Goal: Check status: Check status

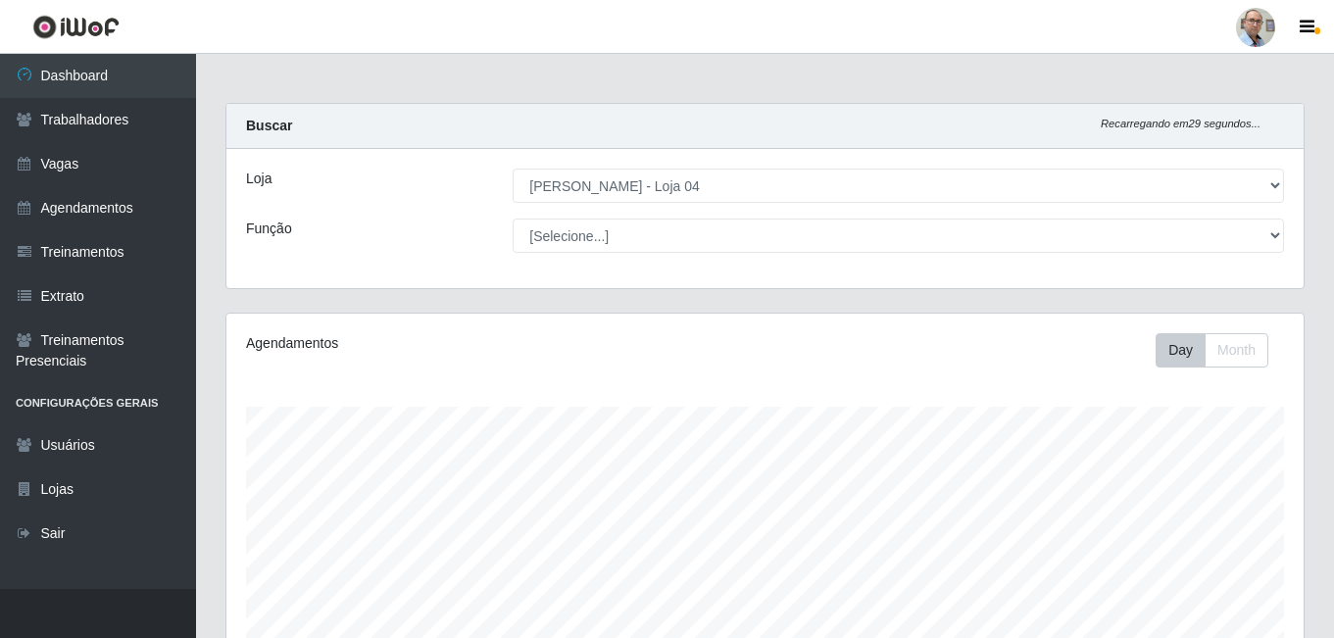
select select "251"
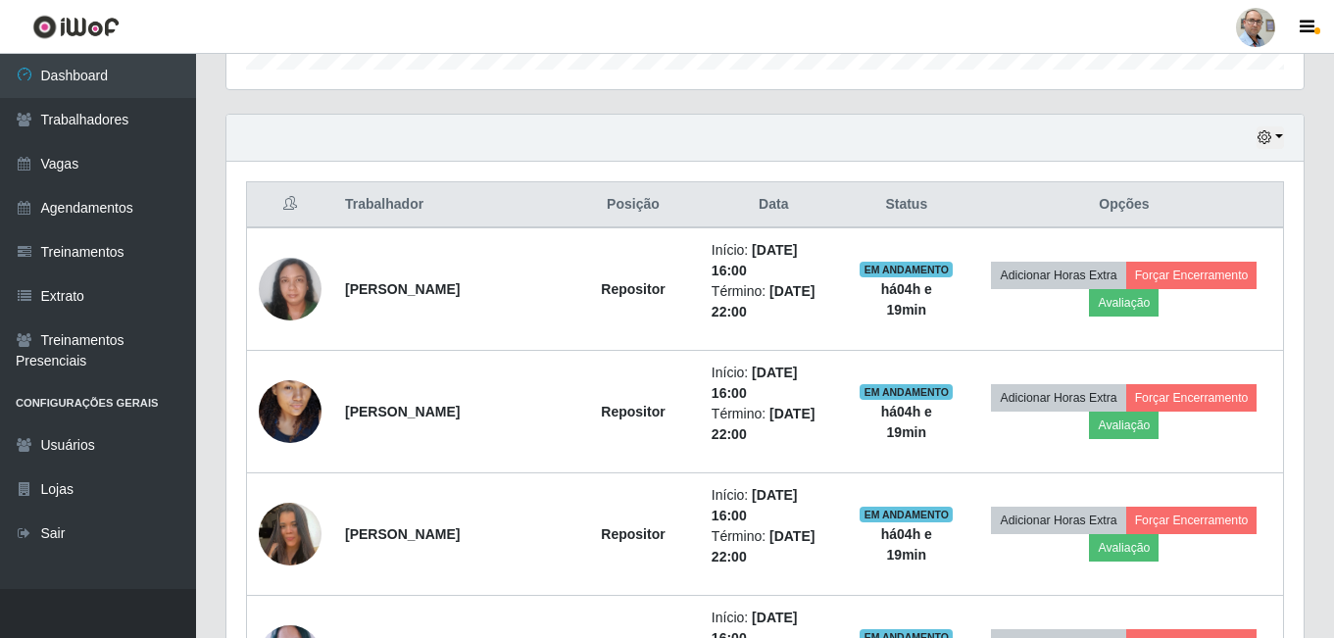
scroll to position [560, 0]
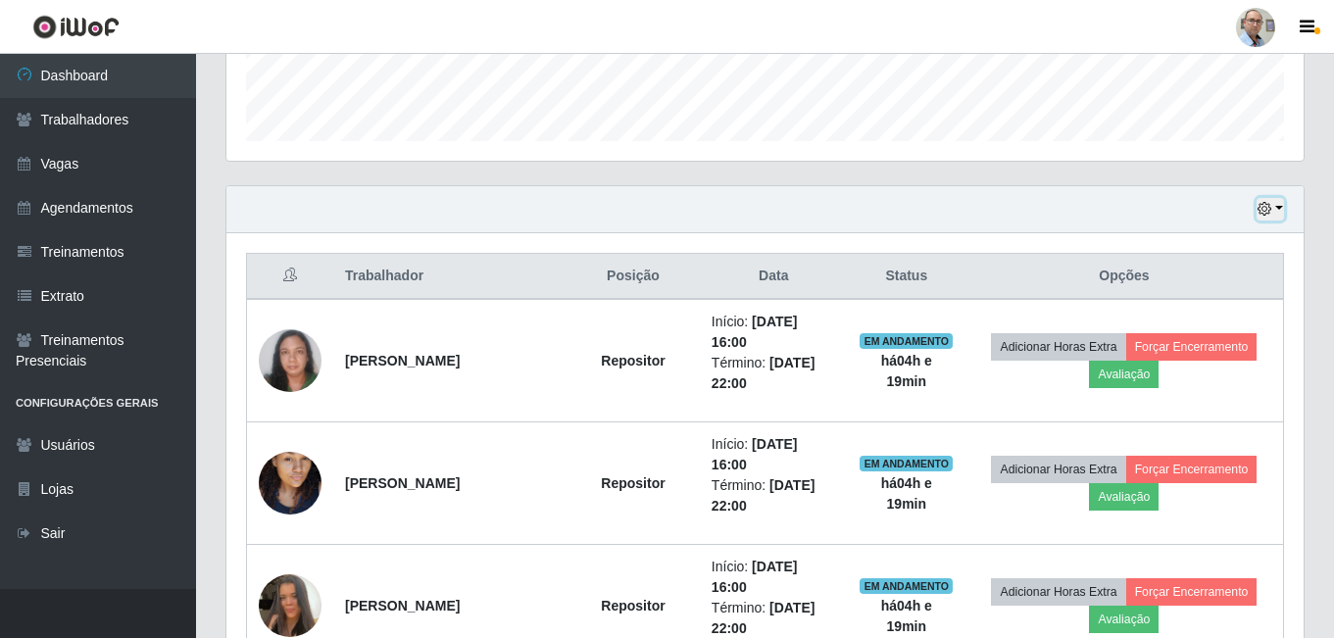
click at [1277, 204] on button "button" at bounding box center [1269, 209] width 27 height 23
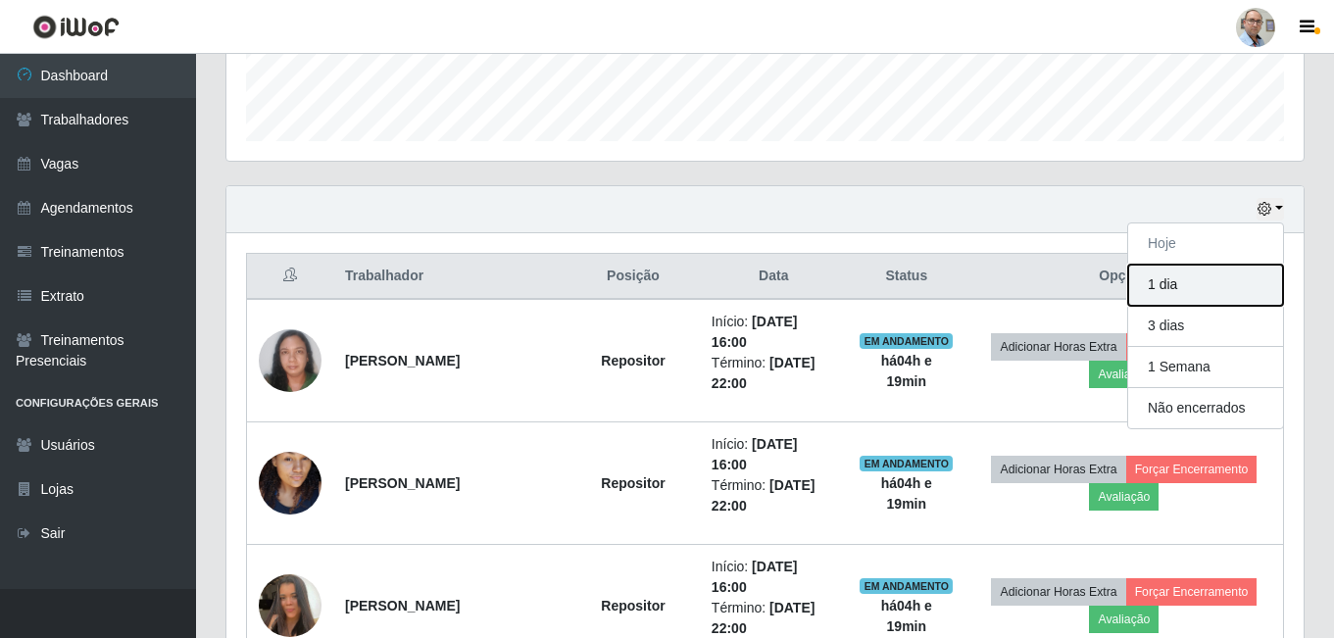
click at [1195, 286] on button "1 dia" at bounding box center [1205, 285] width 155 height 41
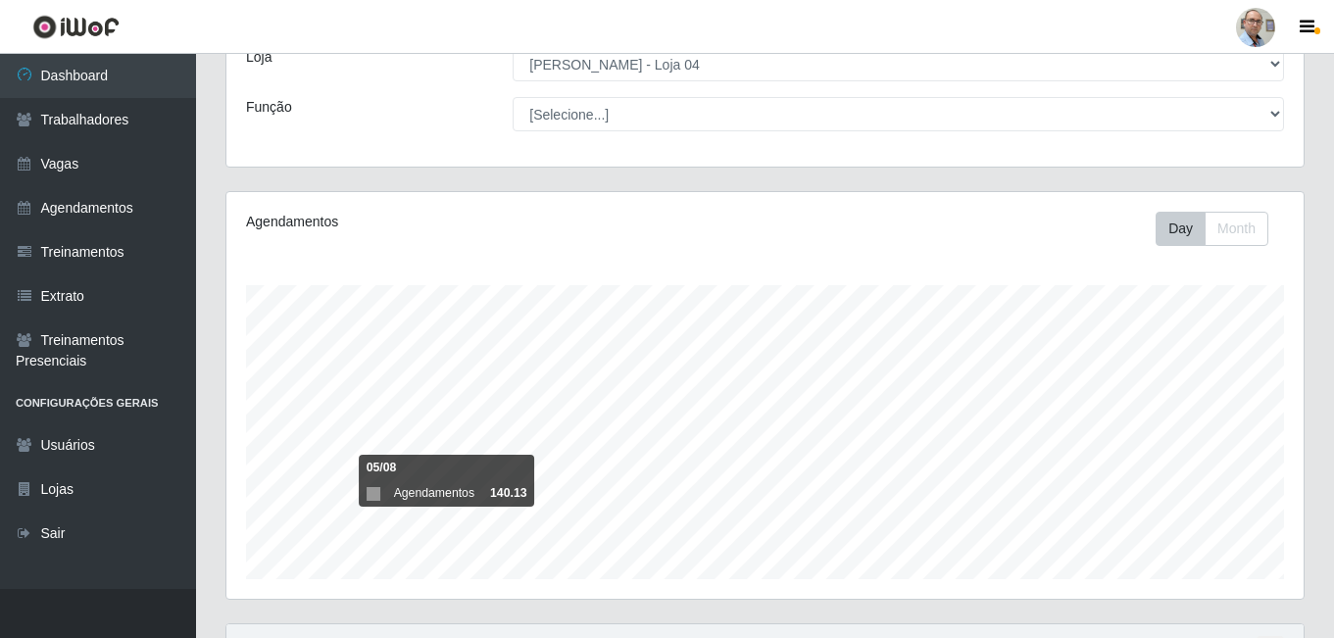
scroll to position [0, 0]
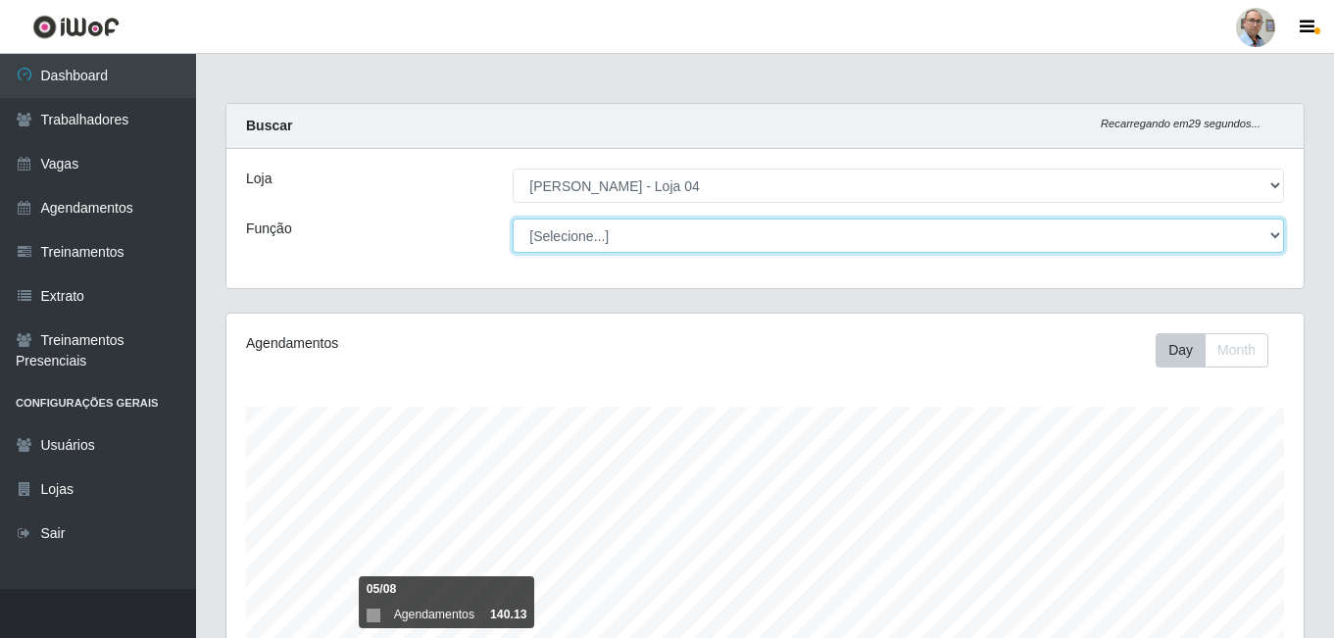
click at [910, 245] on select "[Selecione...] ASG ASG + ASG ++ Auxiliar de Depósito Auxiliar de Depósito + Aux…" at bounding box center [898, 236] width 771 height 34
click at [513, 219] on select "[Selecione...] ASG ASG + ASG ++ Auxiliar de Depósito Auxiliar de Depósito + Aux…" at bounding box center [898, 236] width 771 height 34
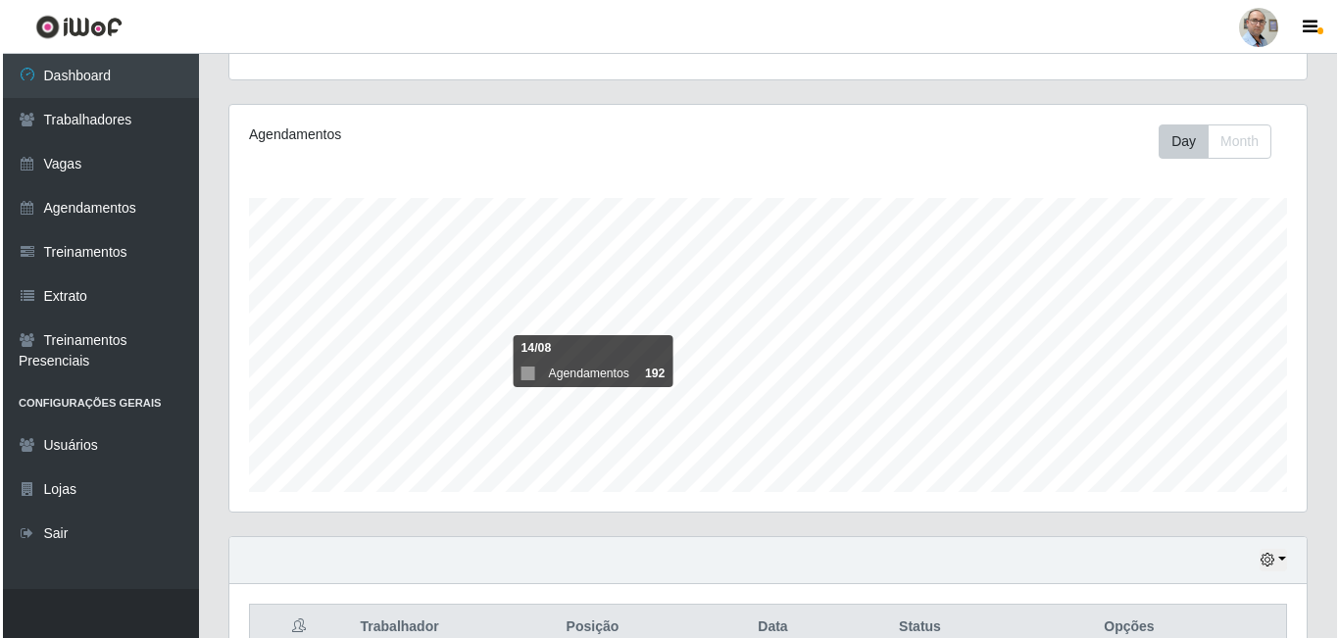
scroll to position [402, 0]
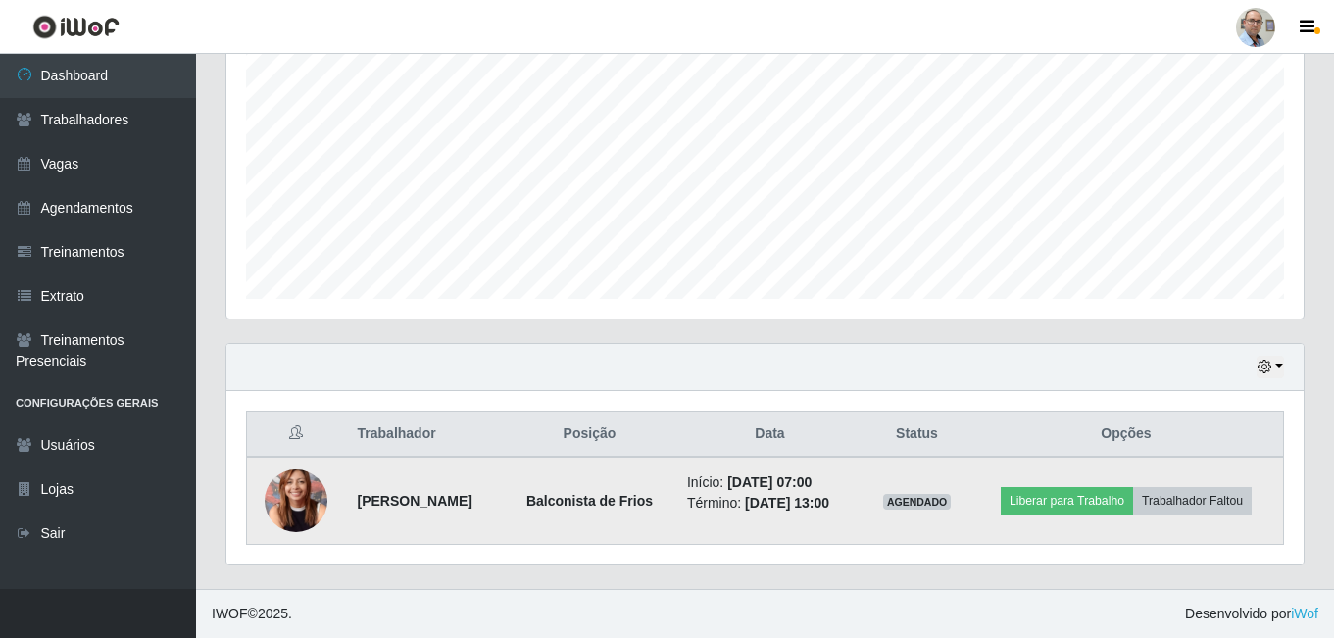
click at [300, 498] on img at bounding box center [296, 501] width 63 height 84
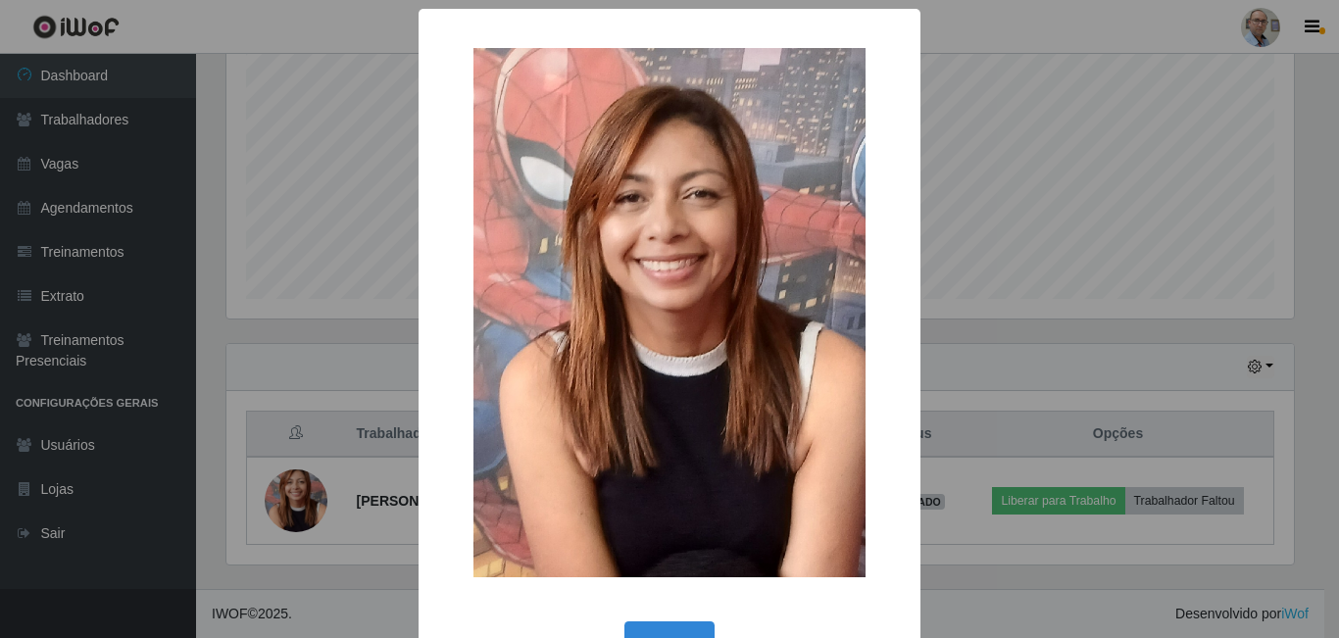
click at [306, 373] on div "× OK Cancel" at bounding box center [669, 319] width 1339 height 638
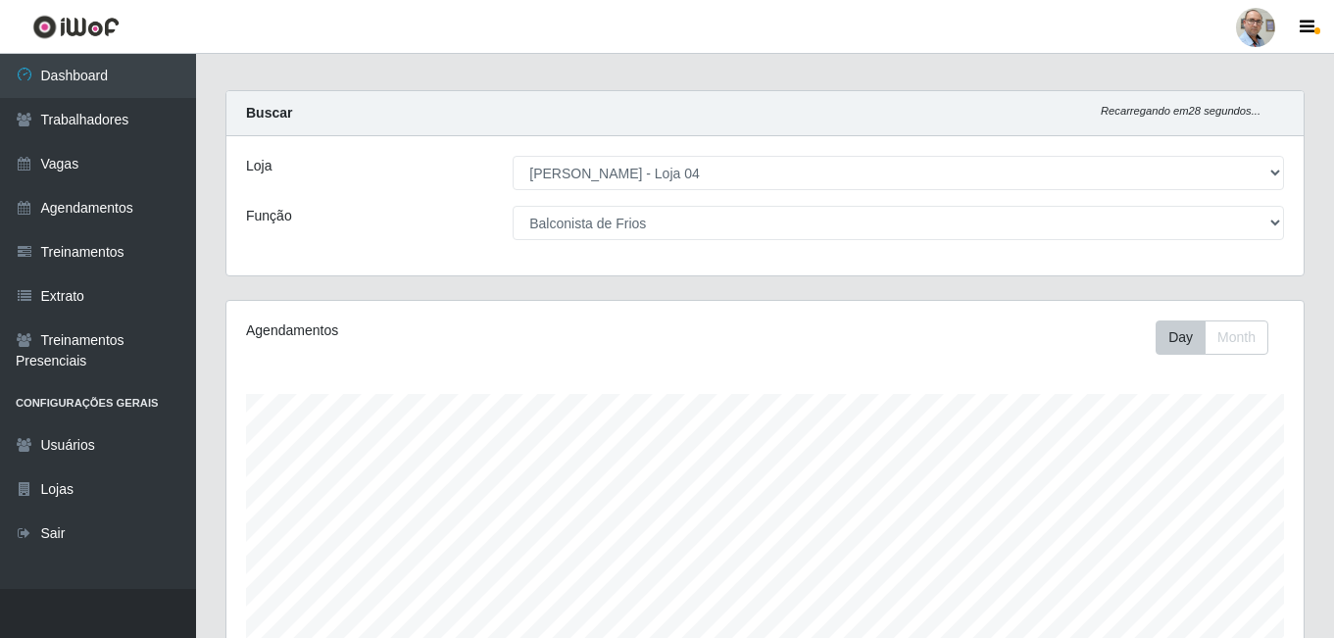
scroll to position [0, 0]
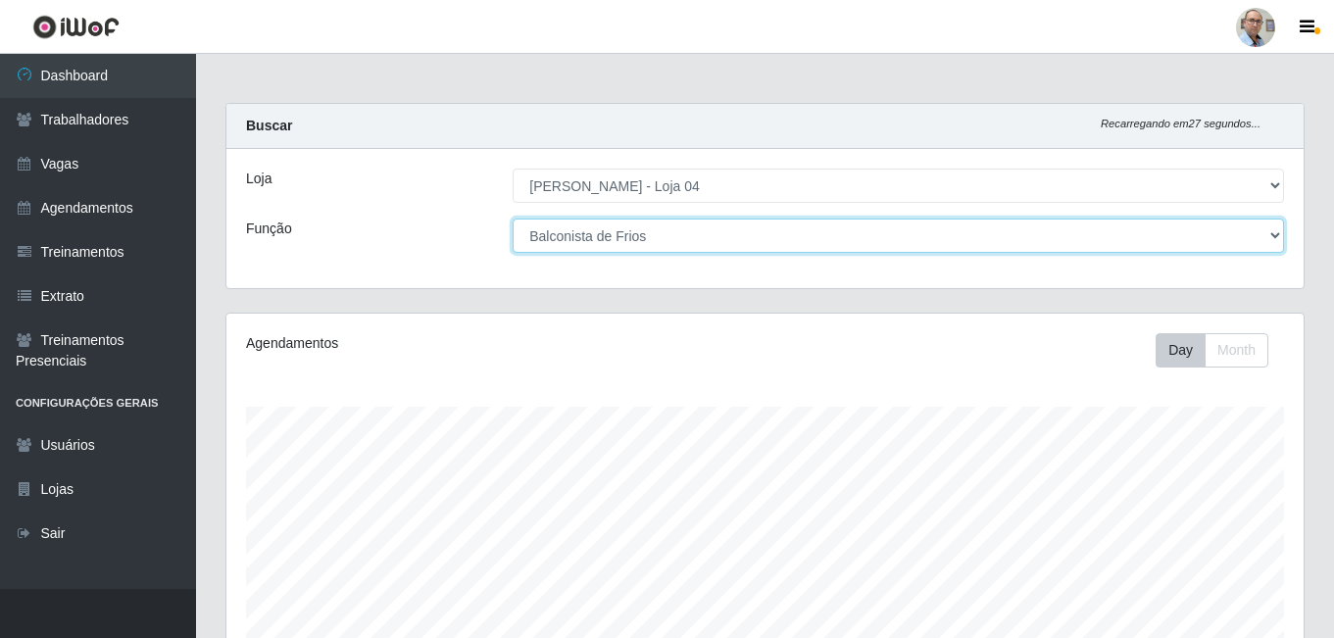
click at [721, 234] on select "[Selecione...] ASG ASG + ASG ++ Auxiliar de Depósito Auxiliar de Depósito + Aux…" at bounding box center [898, 236] width 771 height 34
select select "112"
click at [513, 219] on select "[Selecione...] ASG ASG + ASG ++ Auxiliar de Depósito Auxiliar de Depósito + Aux…" at bounding box center [898, 236] width 771 height 34
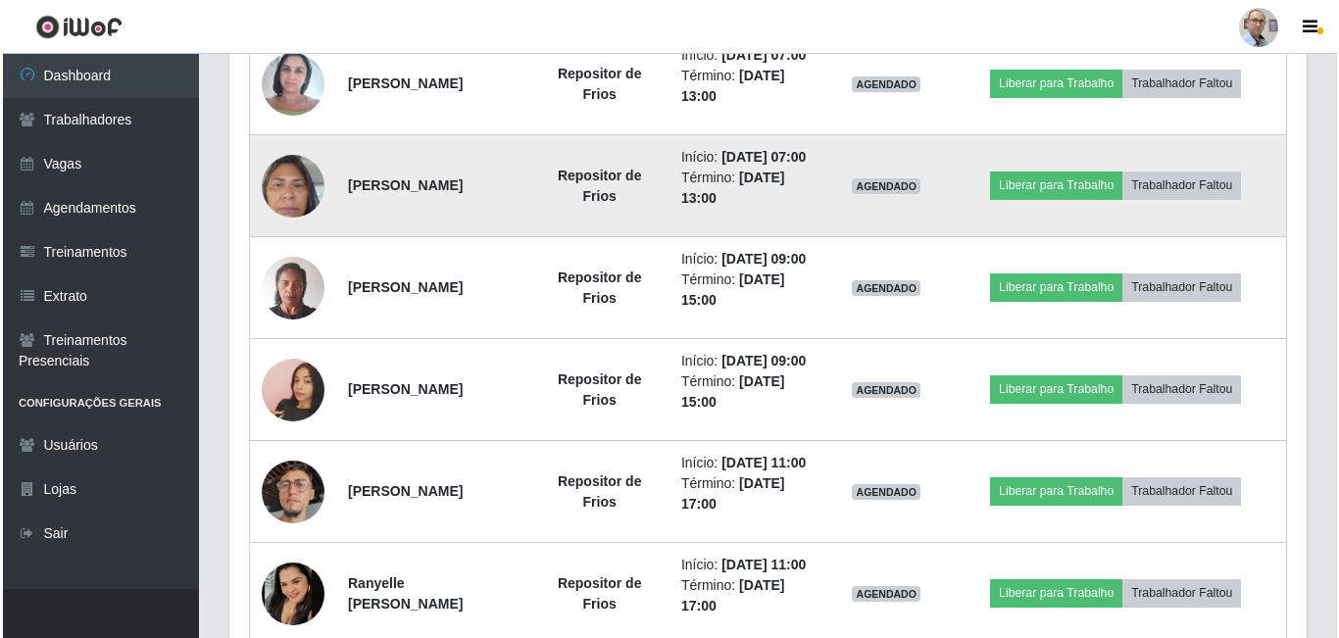
scroll to position [1078, 0]
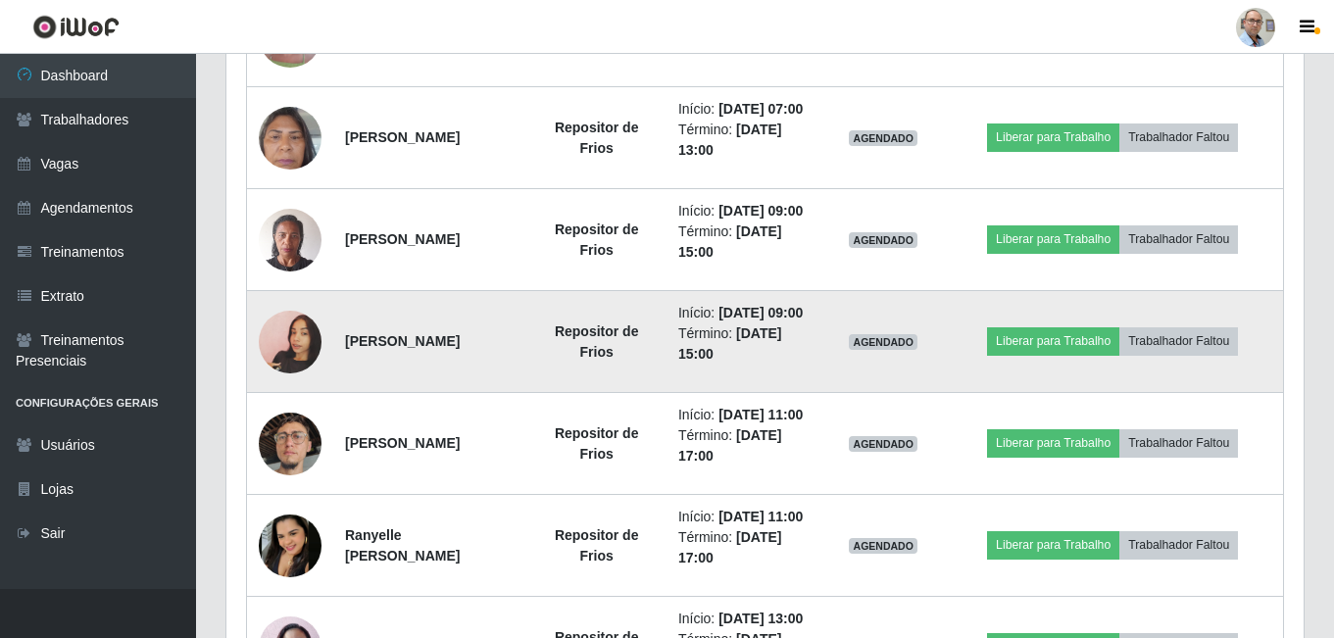
click at [295, 398] on img at bounding box center [290, 342] width 63 height 112
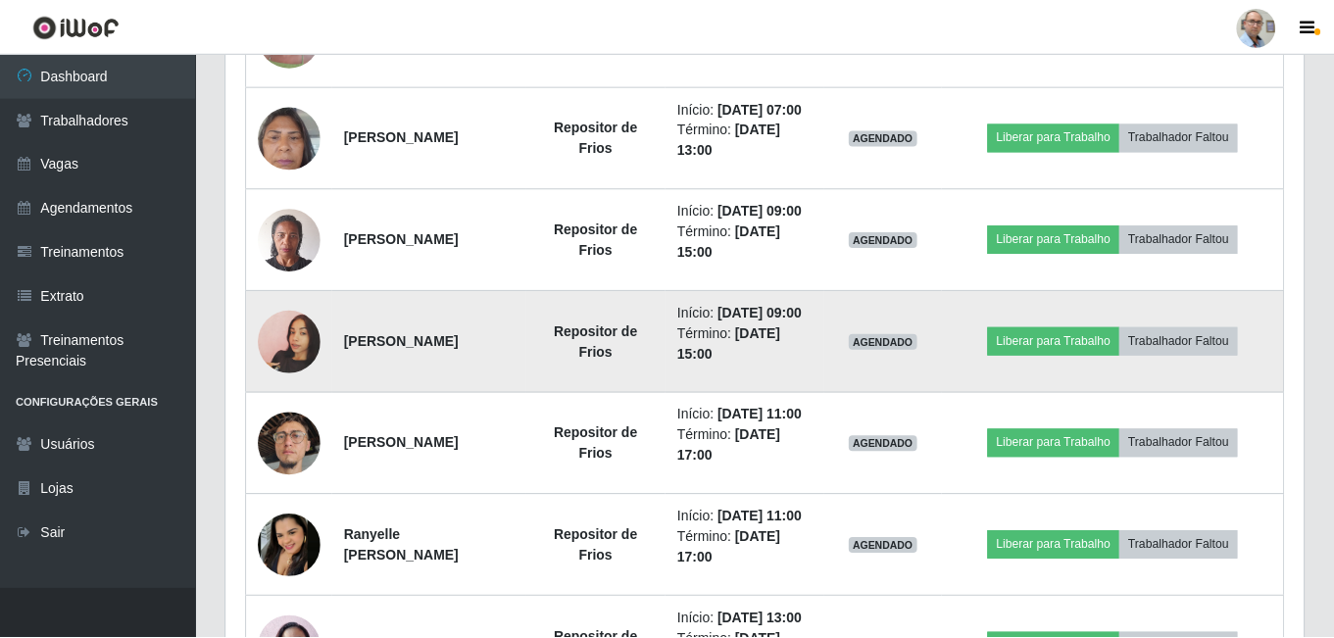
scroll to position [407, 1067]
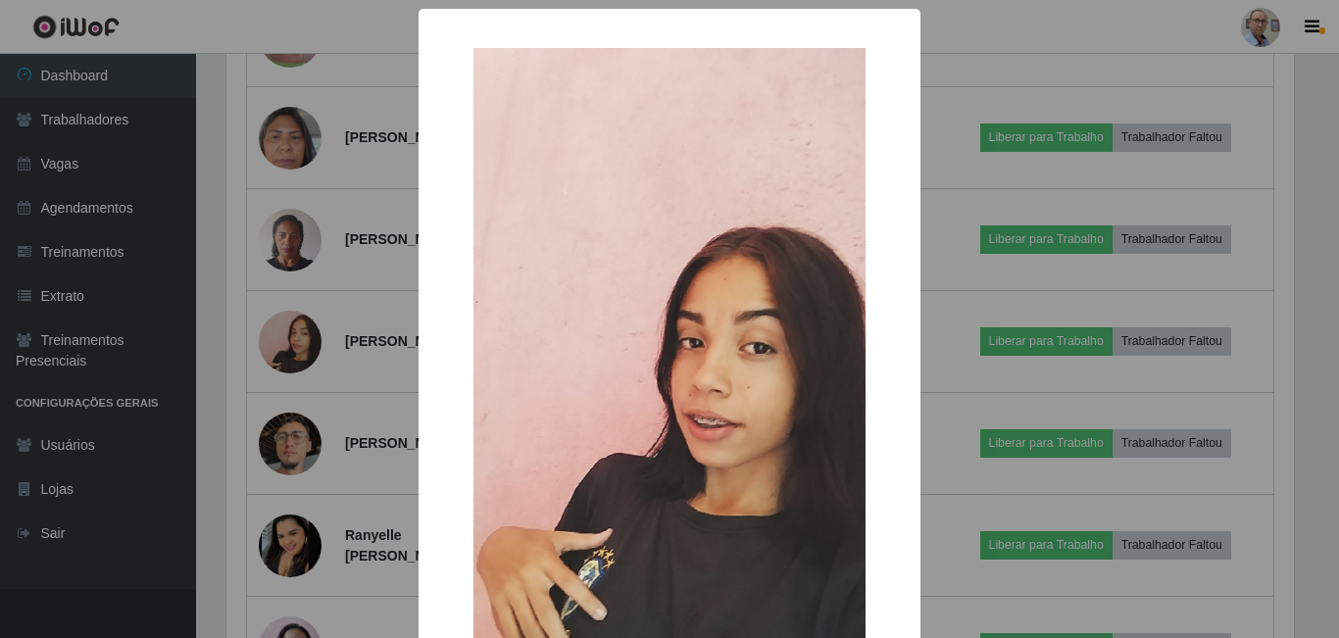
click at [298, 400] on div "× OK Cancel" at bounding box center [669, 319] width 1339 height 638
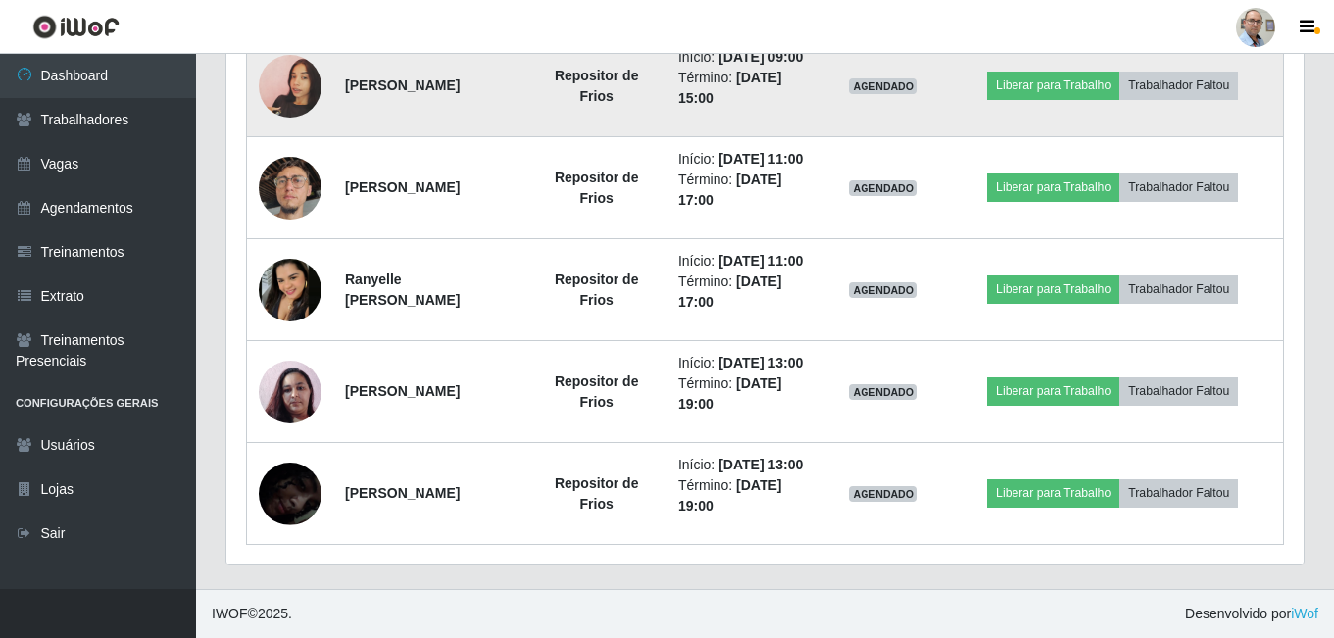
scroll to position [1372, 0]
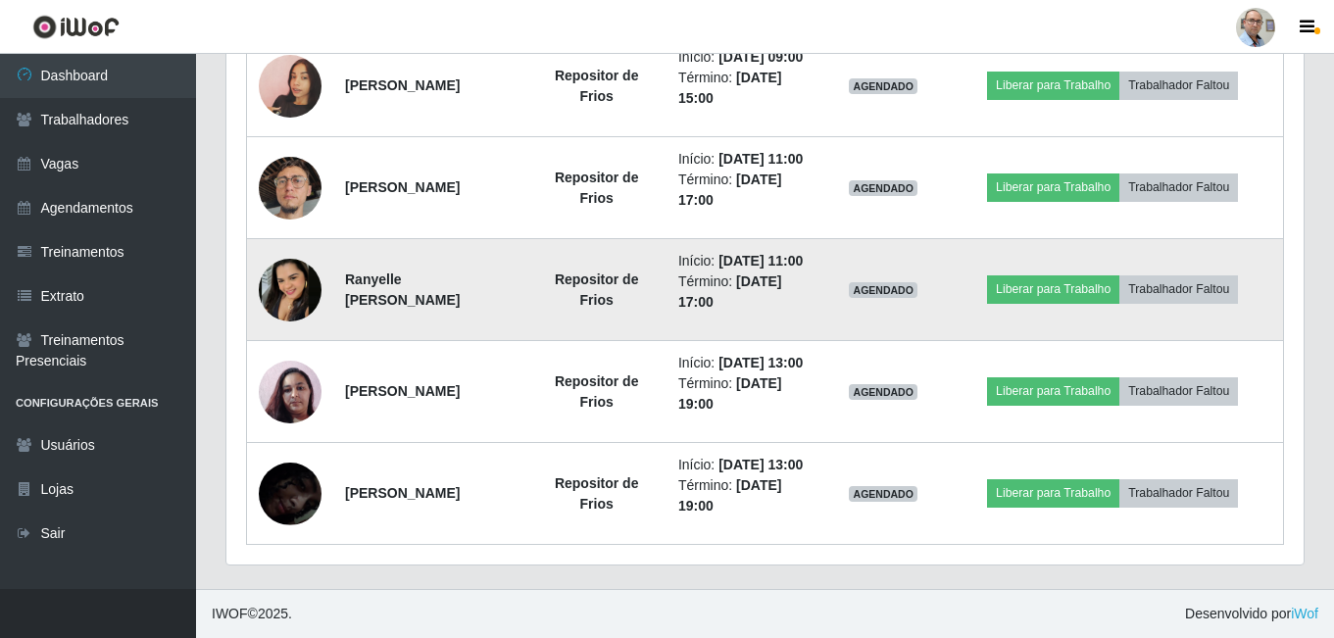
click at [293, 321] on img at bounding box center [290, 290] width 63 height 63
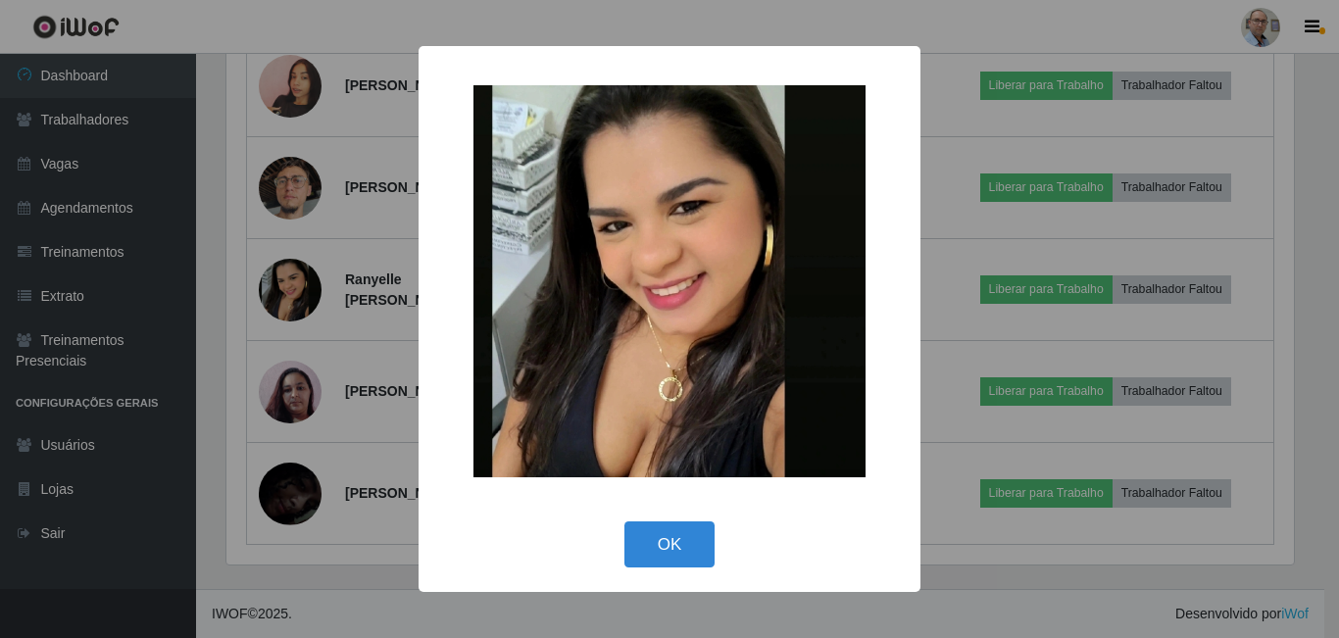
click at [347, 366] on div "× OK Cancel" at bounding box center [669, 319] width 1339 height 638
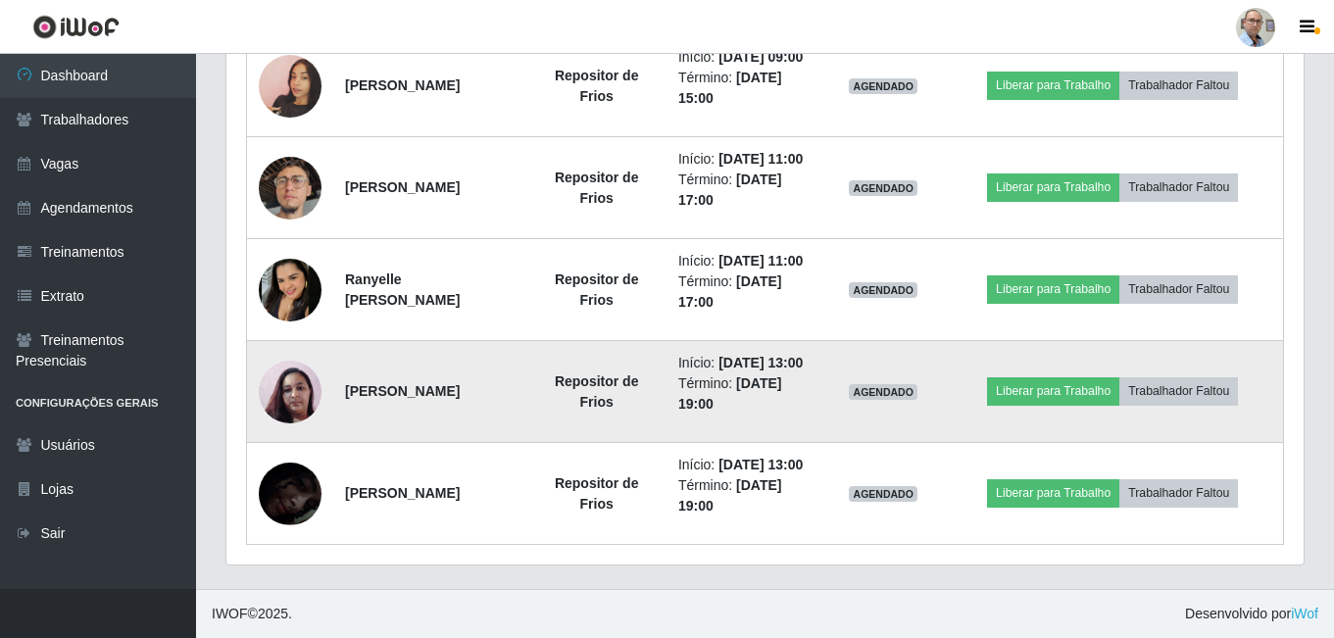
scroll to position [1540, 0]
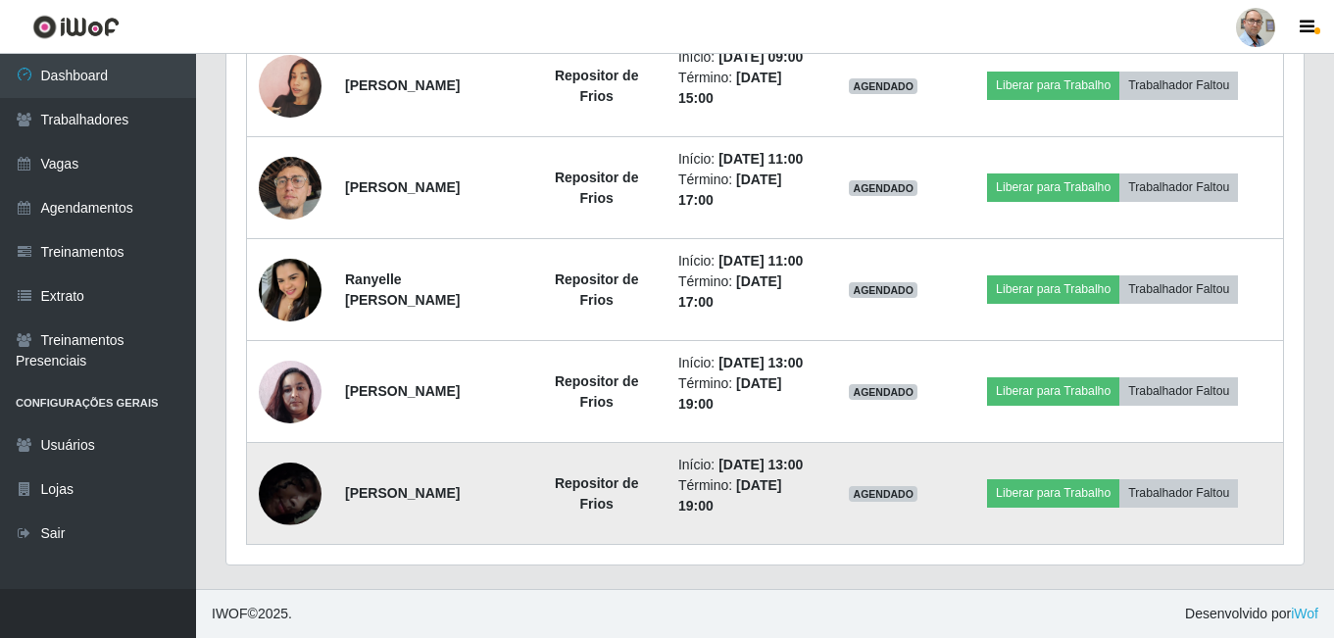
click at [289, 484] on img at bounding box center [290, 493] width 63 height 136
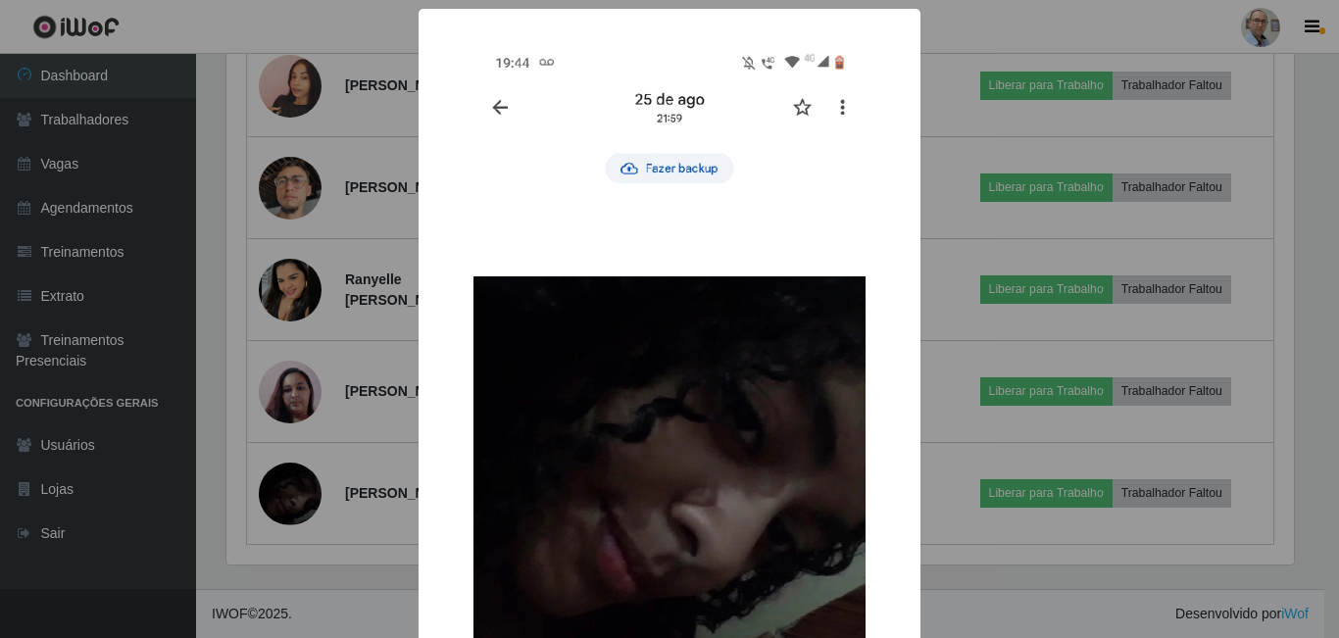
click at [347, 461] on div "× OK Cancel" at bounding box center [669, 319] width 1339 height 638
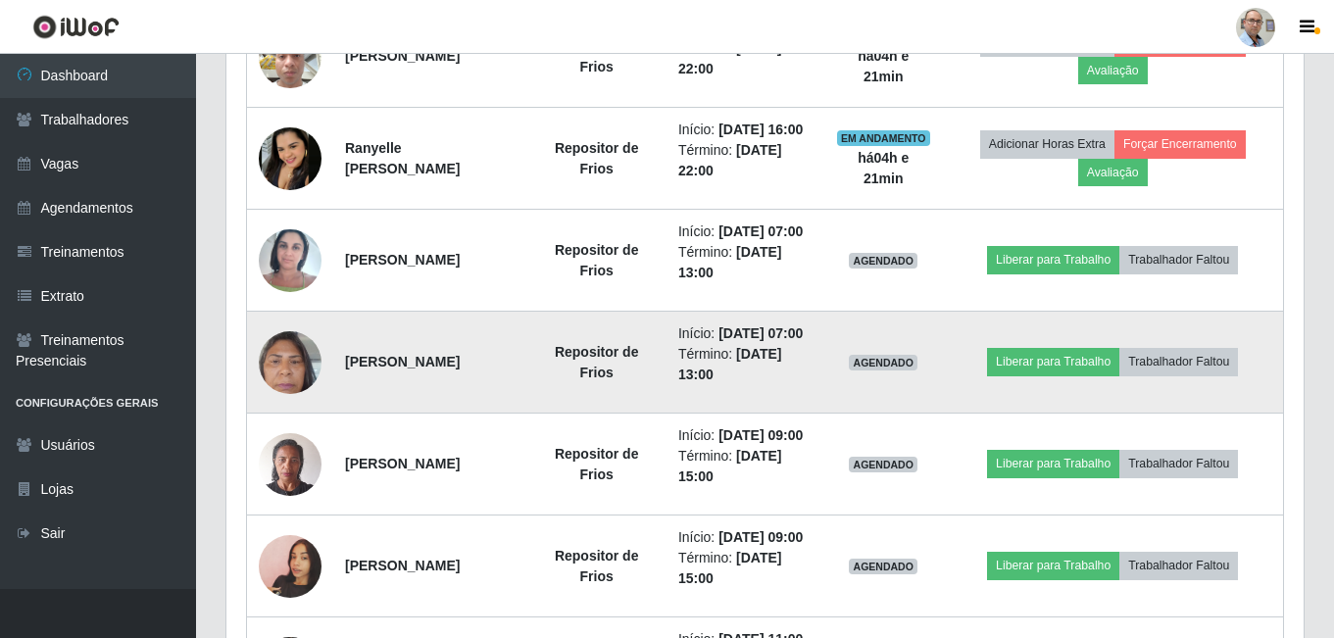
scroll to position [952, 0]
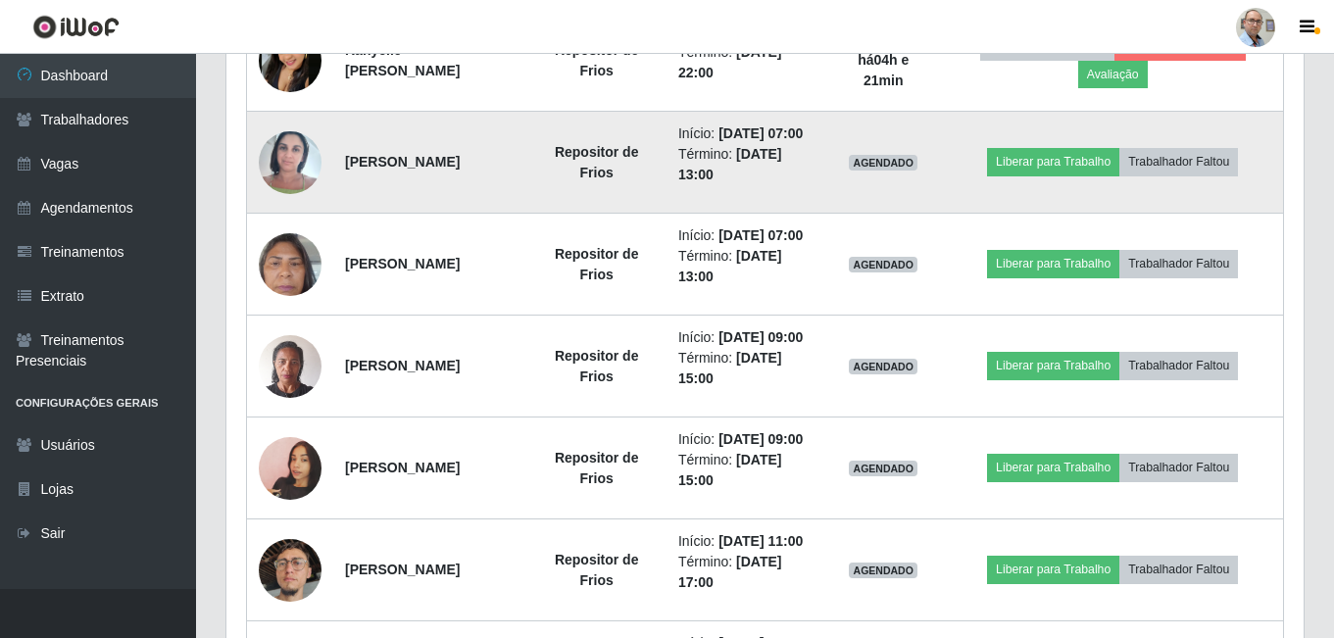
click at [526, 214] on td "[PERSON_NAME]" at bounding box center [429, 163] width 193 height 102
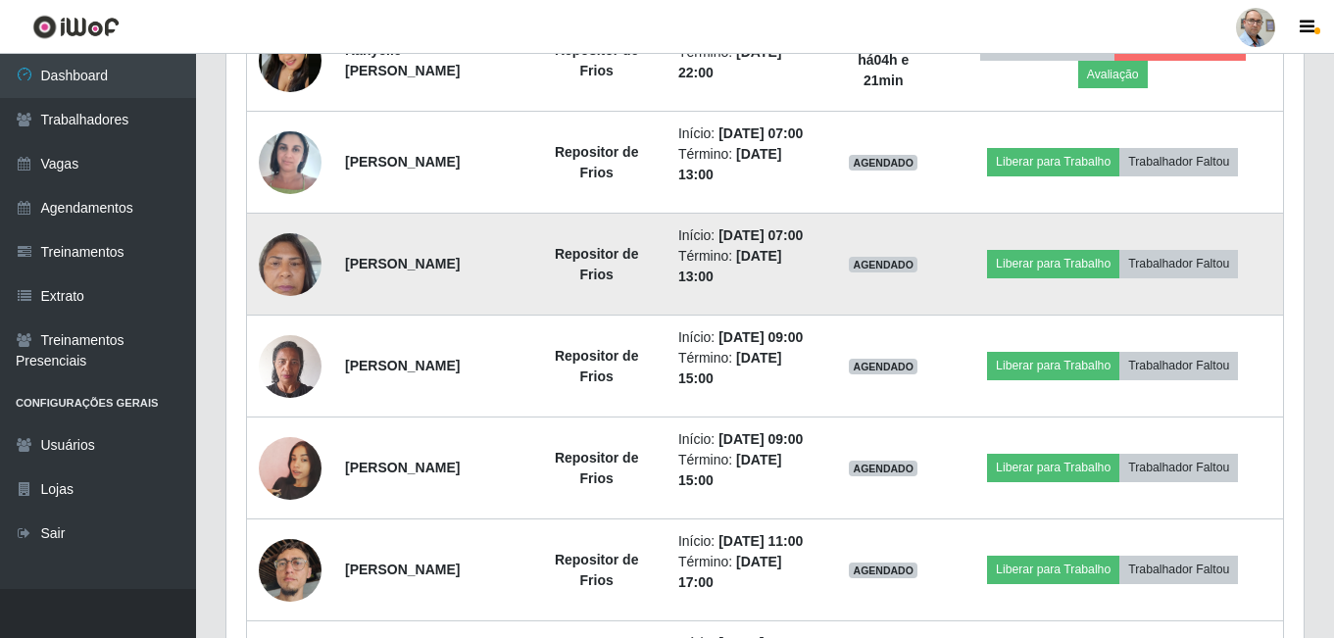
click at [526, 305] on td "[PERSON_NAME]" at bounding box center [429, 265] width 193 height 102
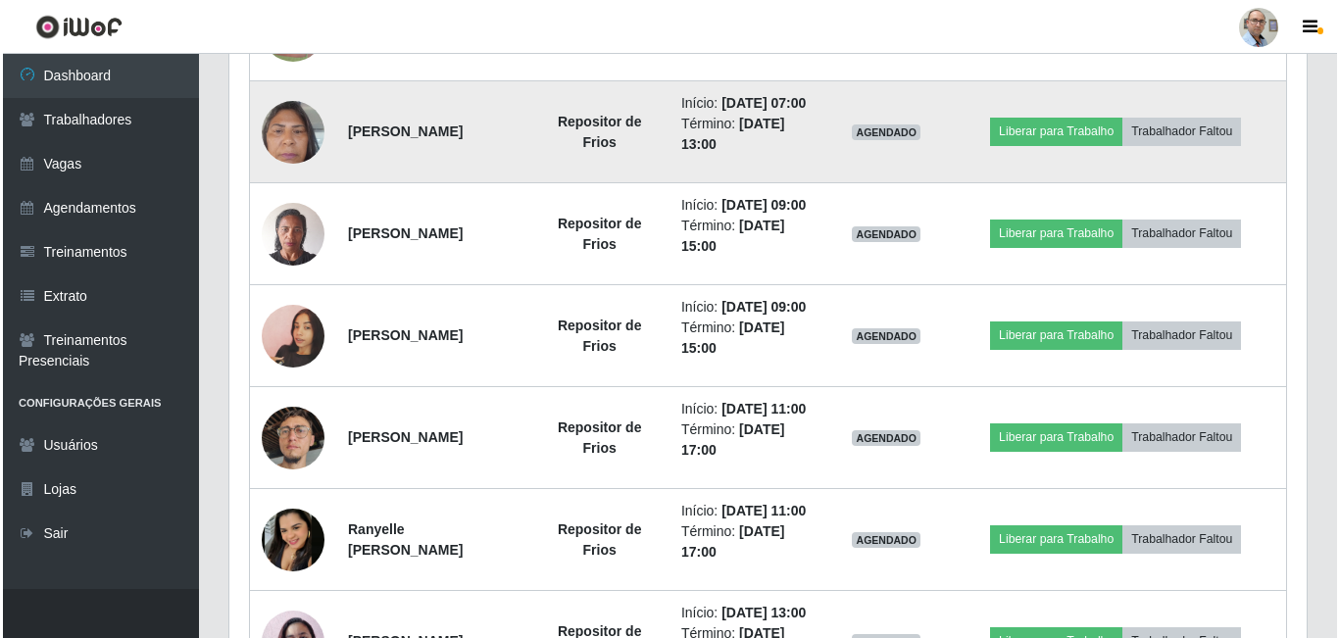
scroll to position [1050, 0]
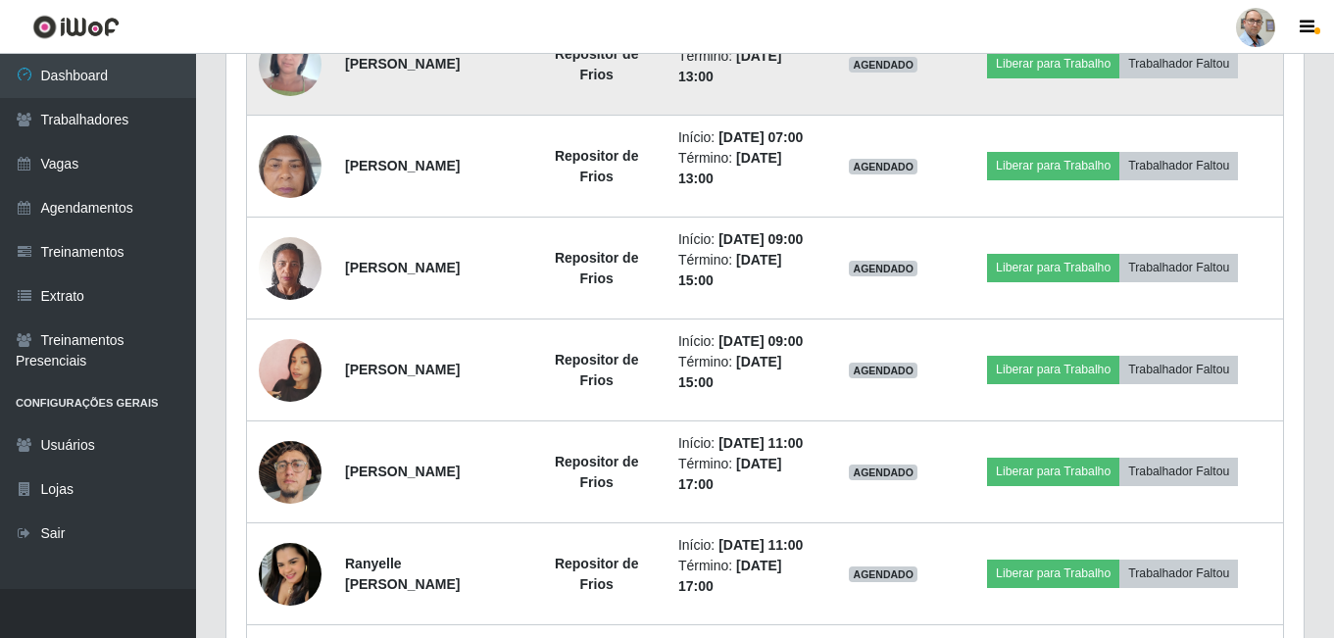
click at [298, 106] on img at bounding box center [290, 64] width 63 height 83
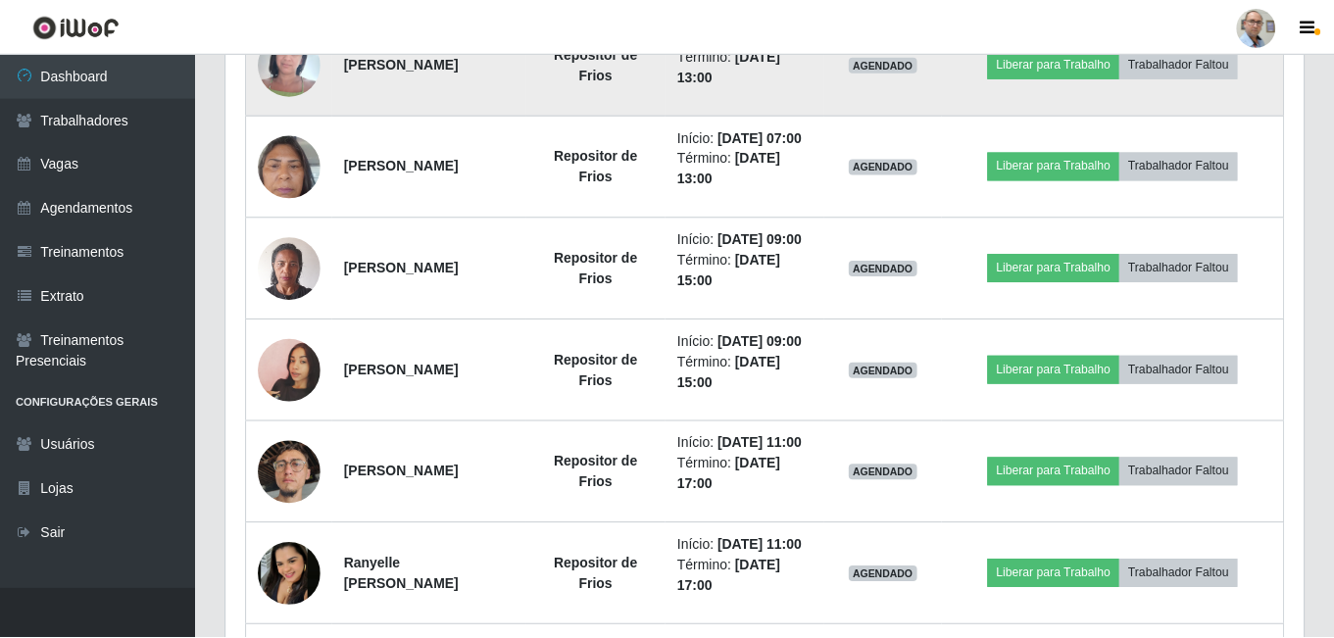
scroll to position [407, 1067]
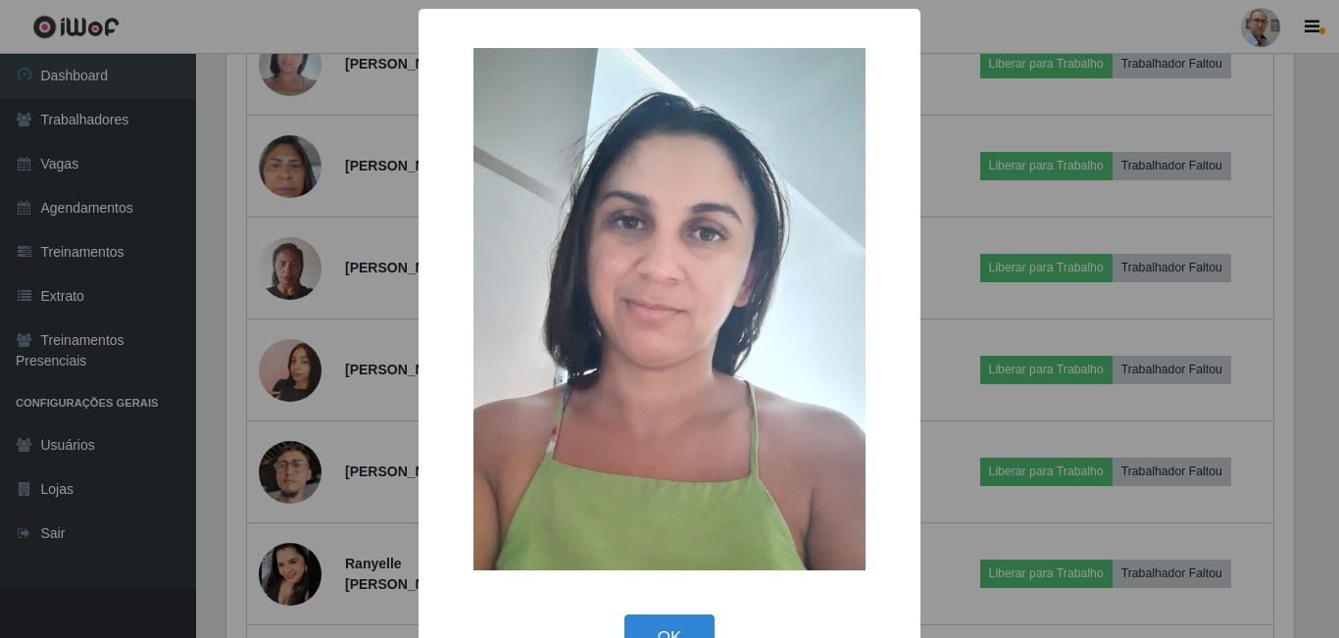
click at [392, 209] on div "× OK Cancel" at bounding box center [669, 319] width 1339 height 638
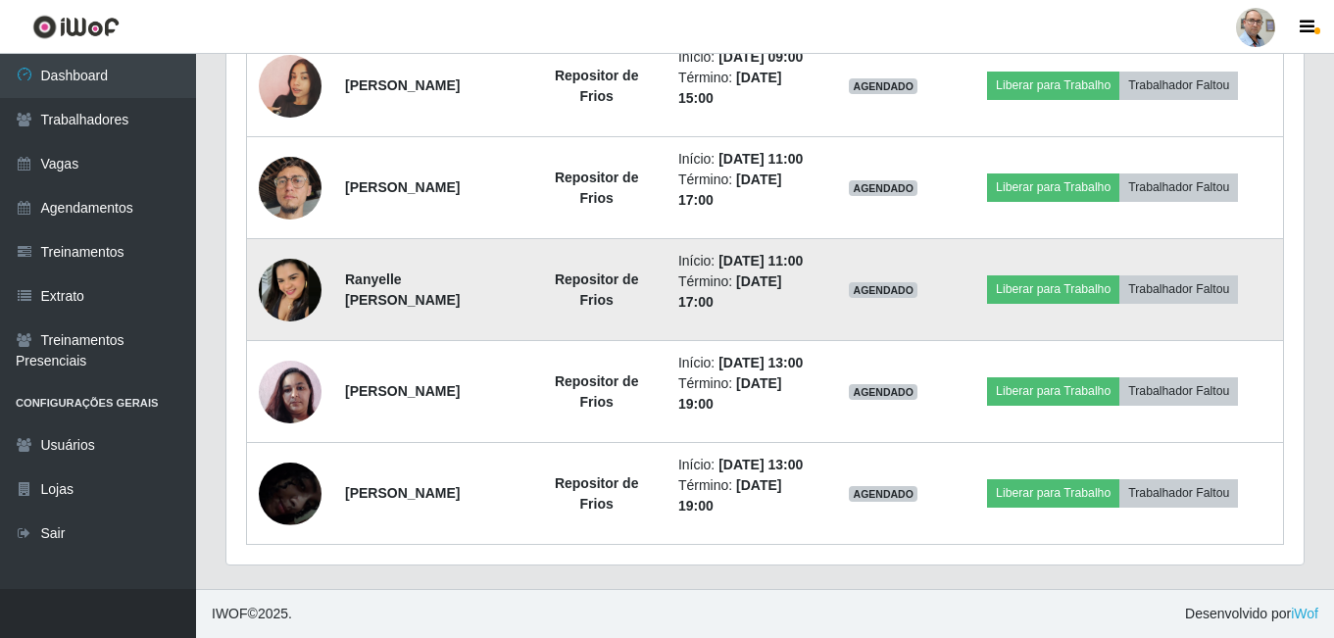
scroll to position [1540, 0]
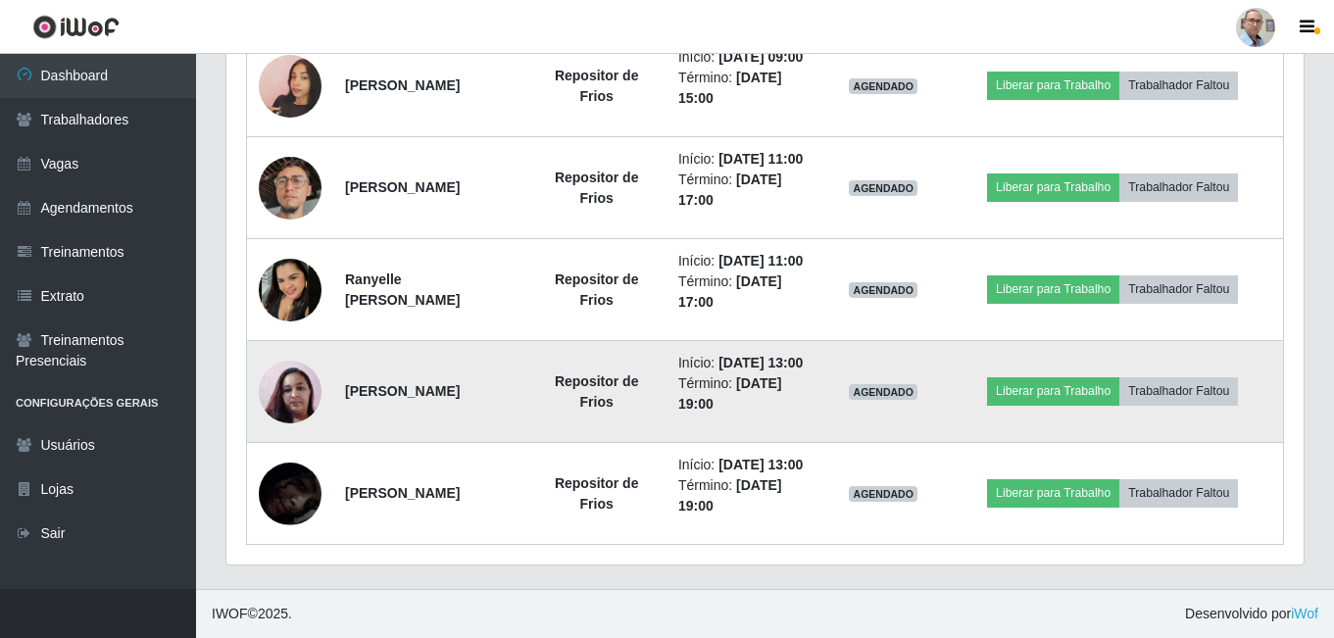
click at [289, 360] on img at bounding box center [290, 392] width 63 height 112
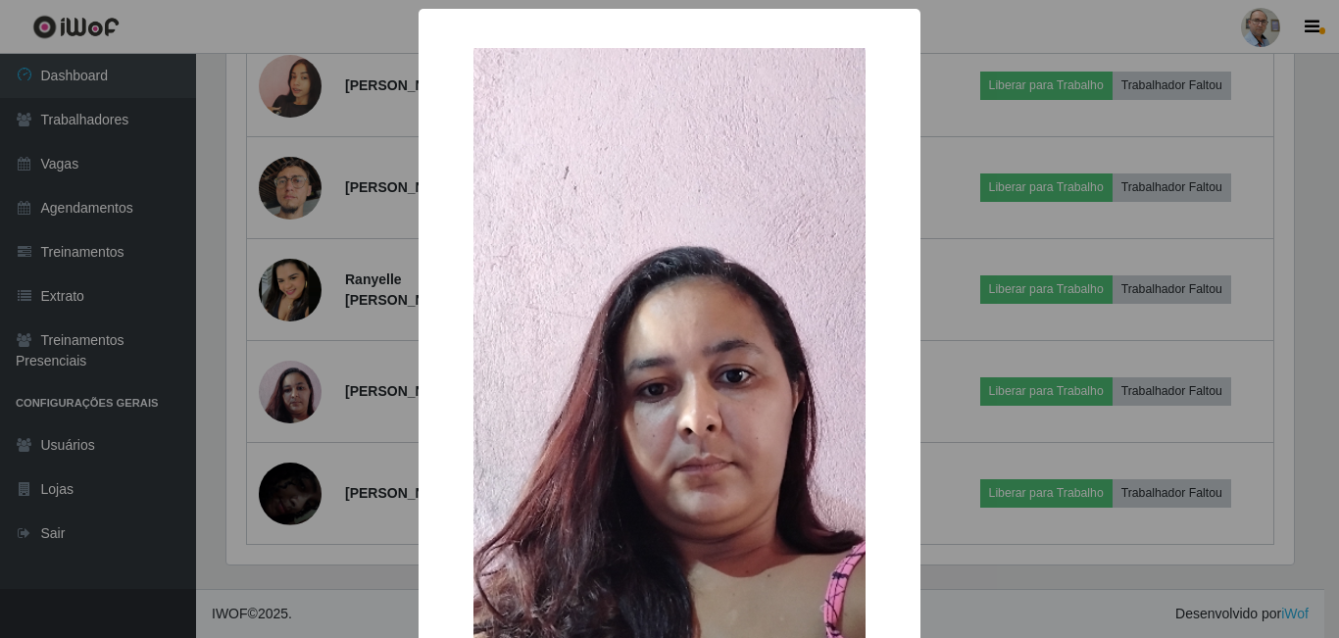
click at [391, 377] on div "× OK Cancel" at bounding box center [669, 319] width 1339 height 638
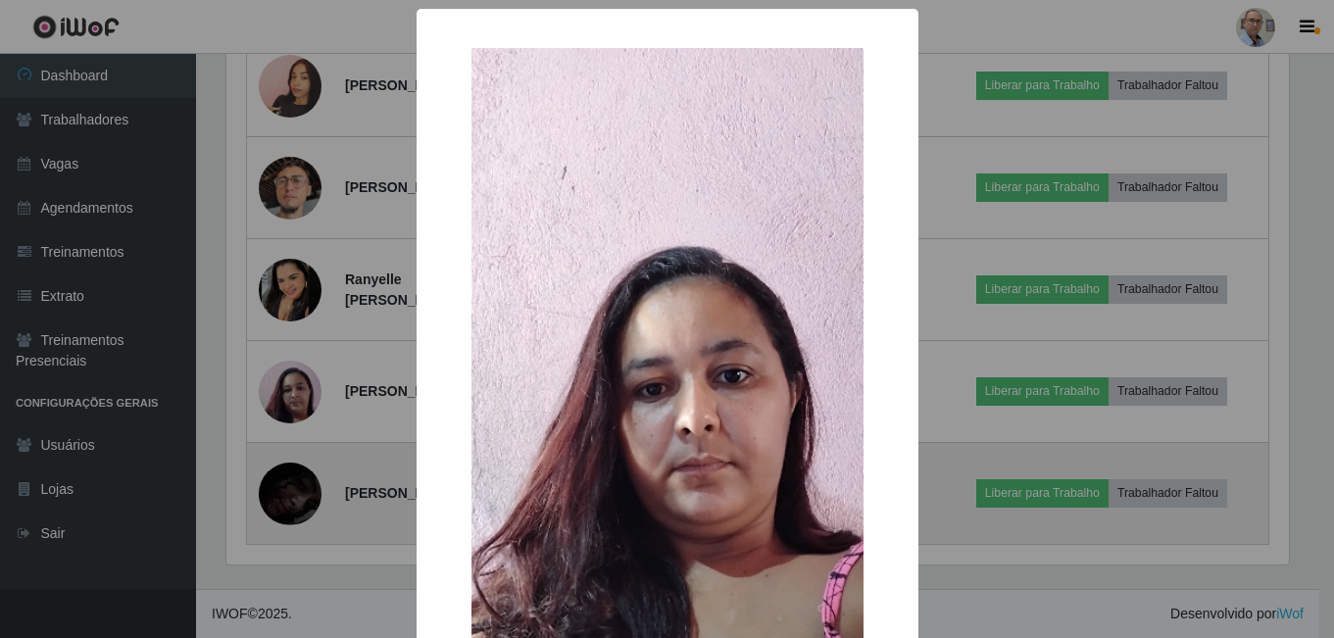
scroll to position [407, 1077]
